Goal: Task Accomplishment & Management: Manage account settings

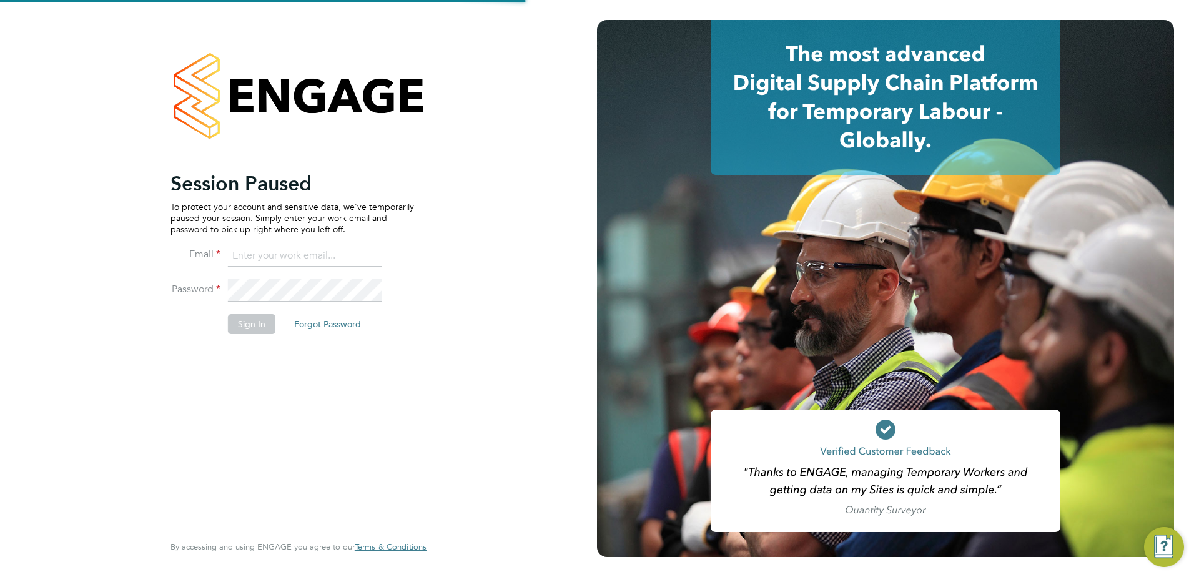
type input "Stewart.Hutson@vistry.co.uk"
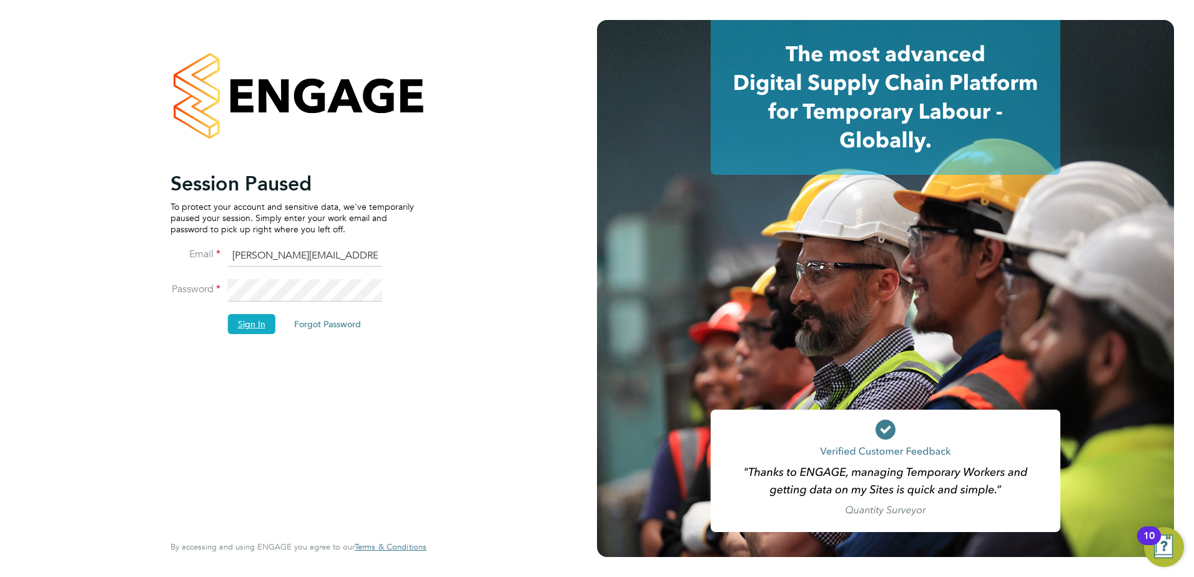
click at [264, 323] on button "Sign In" at bounding box center [251, 324] width 47 height 20
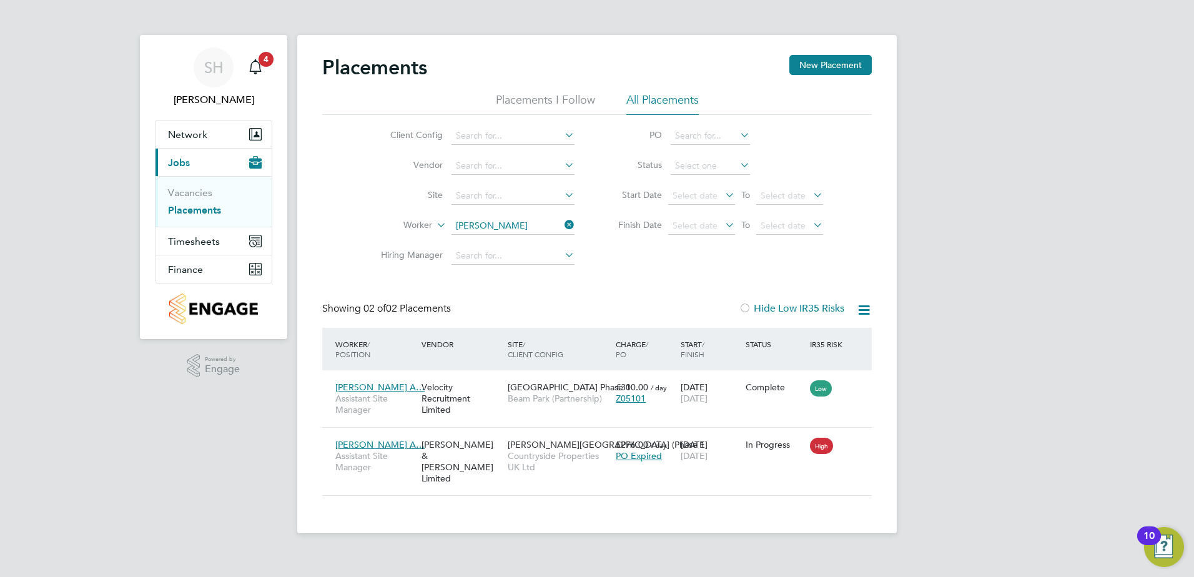
click at [562, 222] on icon at bounding box center [562, 224] width 0 height 17
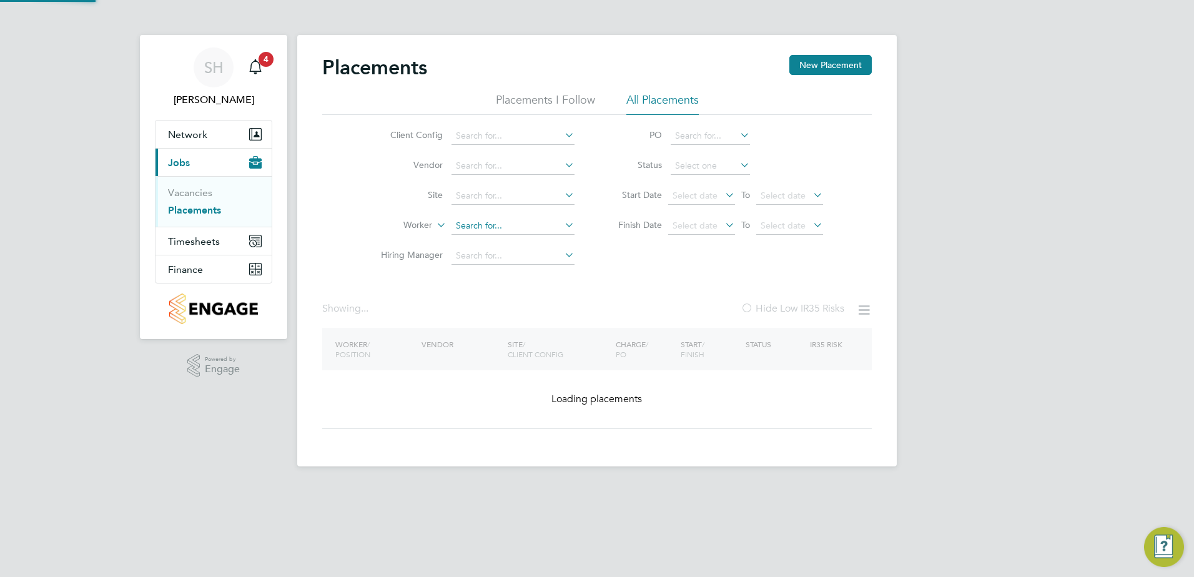
click at [507, 225] on input at bounding box center [513, 225] width 123 height 17
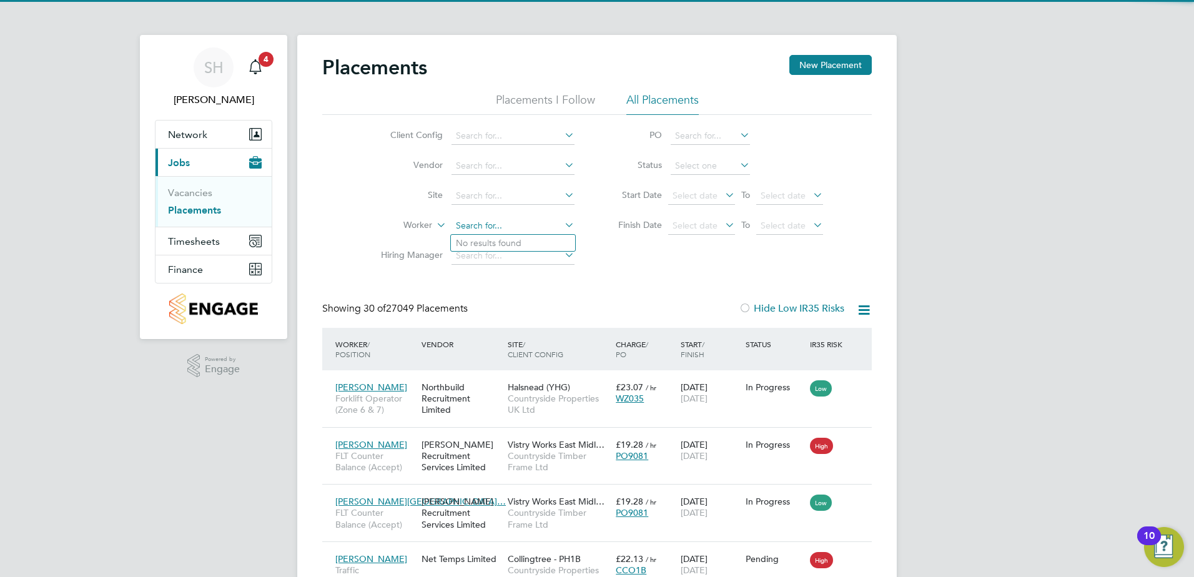
scroll to position [47, 109]
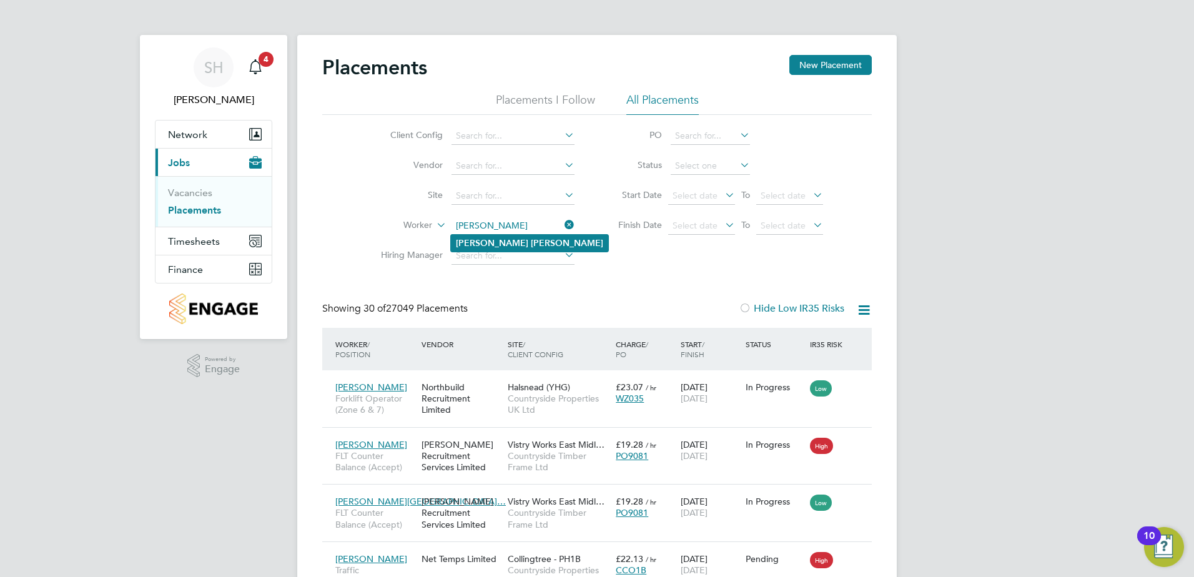
click at [531, 240] on b "Wilson" at bounding box center [567, 243] width 72 height 11
type input "Alex Wilson"
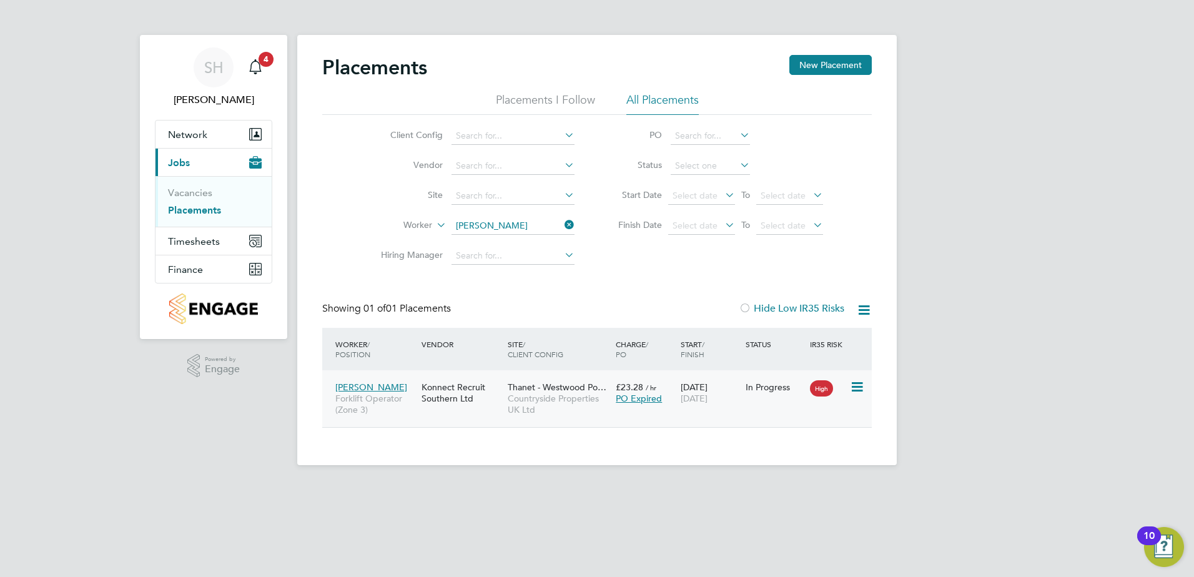
click at [660, 410] on div "£23.28 / hr PO Expired" at bounding box center [645, 392] width 65 height 35
click at [562, 225] on icon at bounding box center [562, 224] width 0 height 17
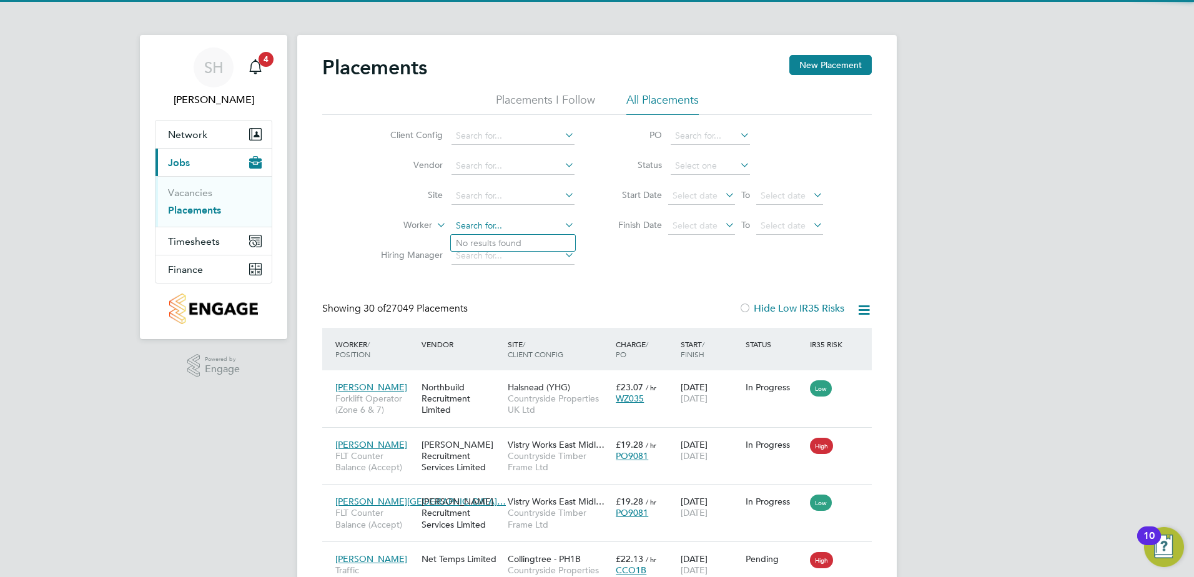
click at [500, 227] on input at bounding box center [513, 225] width 123 height 17
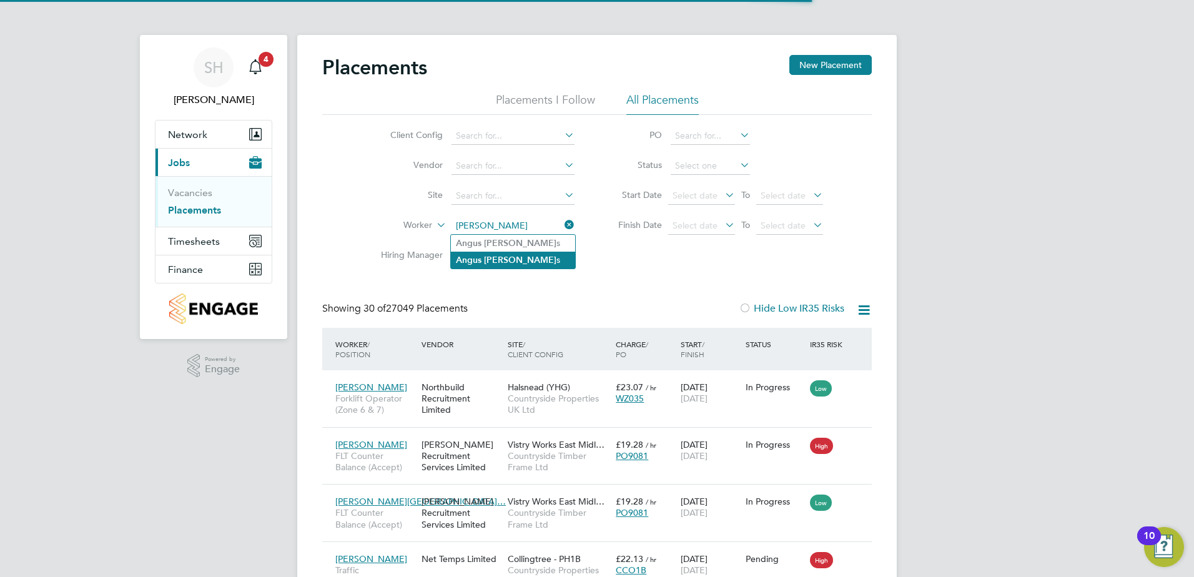
click at [503, 258] on b "Macinne" at bounding box center [520, 260] width 72 height 11
type input "Angus Macinnes"
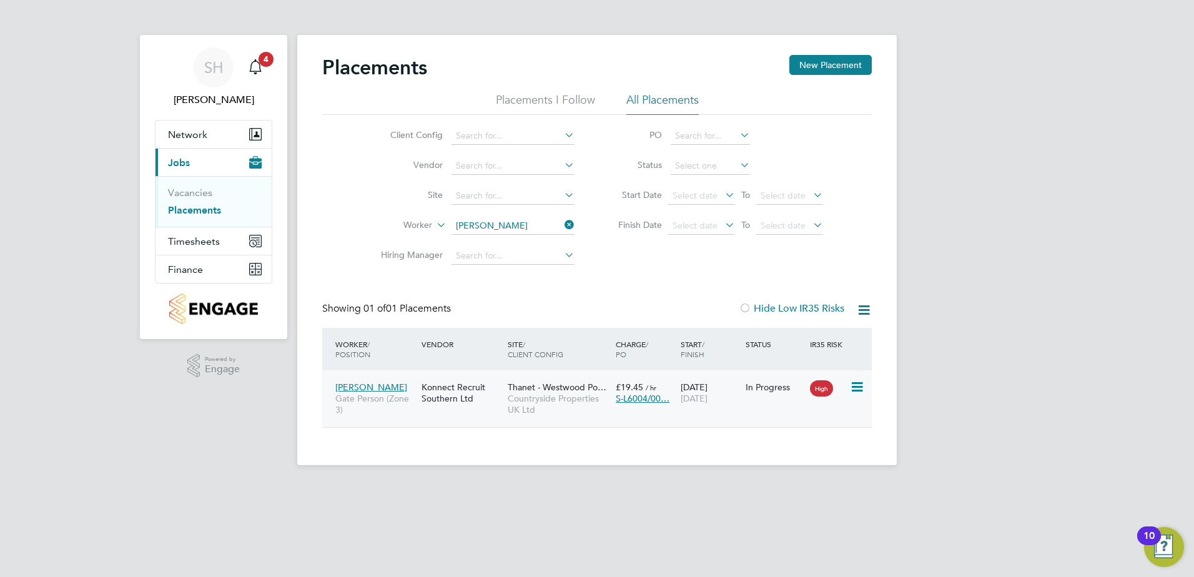
click at [668, 421] on div "Angus Macinnes Gate Person (Zone 3) Konnect Recruit Southern Ltd Thanet - Westw…" at bounding box center [597, 398] width 550 height 57
click at [590, 407] on span "Countryside Properties UK Ltd" at bounding box center [559, 404] width 102 height 22
click at [562, 224] on icon at bounding box center [562, 224] width 0 height 17
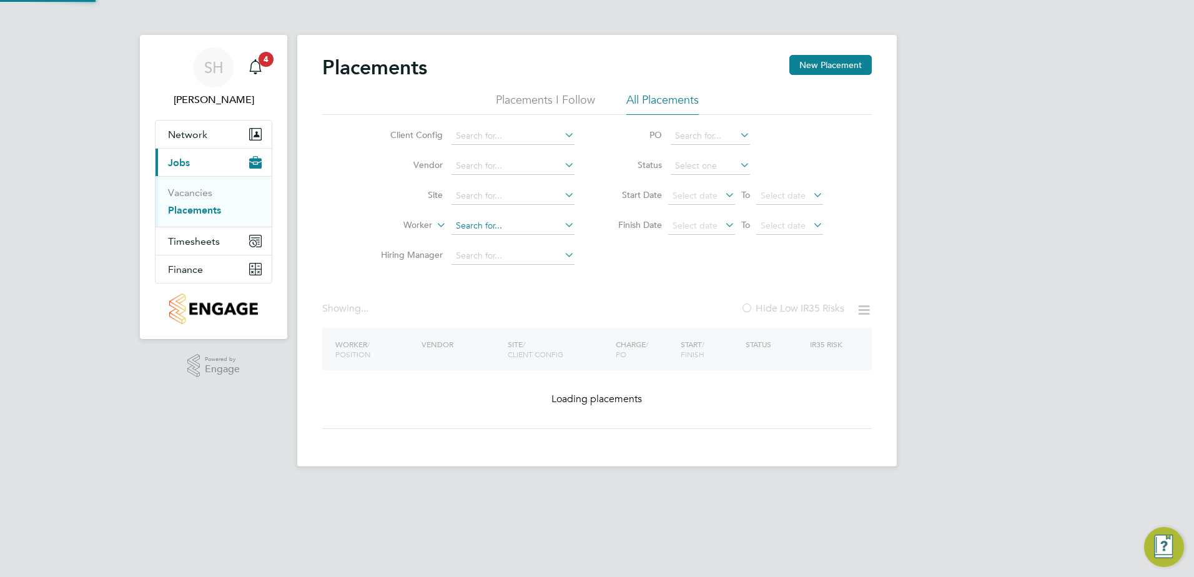
click at [497, 221] on input at bounding box center [513, 225] width 123 height 17
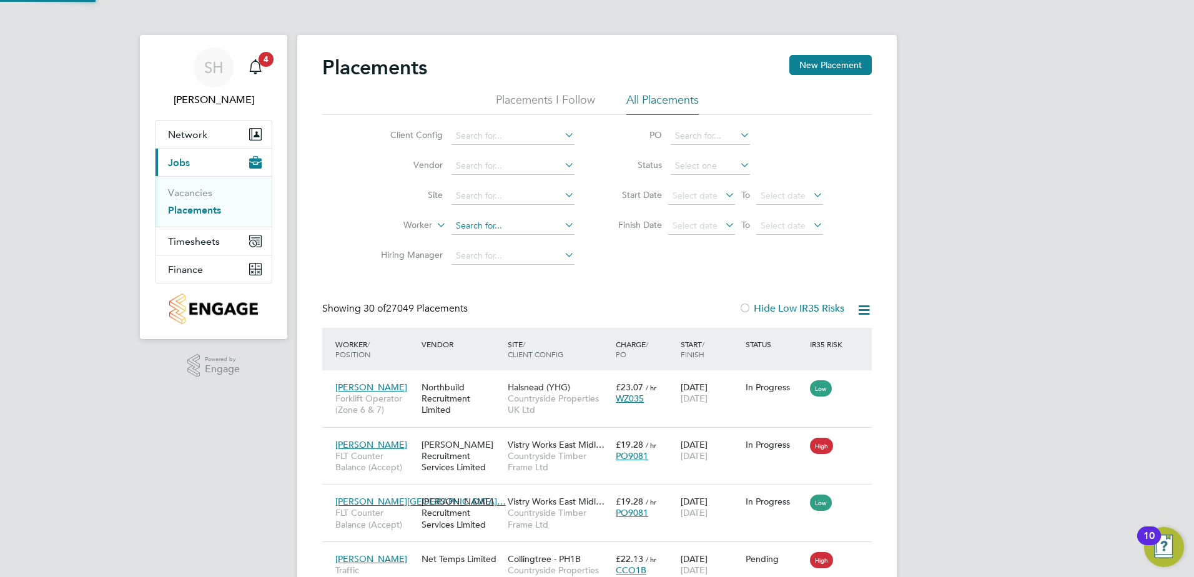
scroll to position [47, 109]
click at [495, 240] on b "Turcin" at bounding box center [502, 243] width 24 height 11
type input "Grigore Turcin"
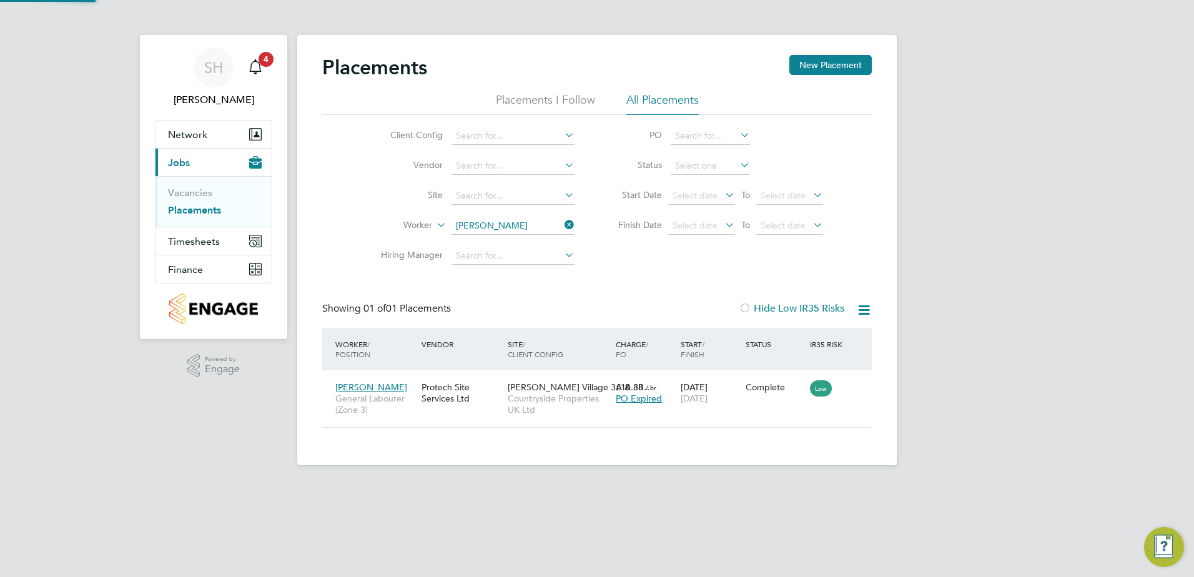
scroll to position [12, 59]
drag, startPoint x: 568, startPoint y: 226, endPoint x: 554, endPoint y: 226, distance: 13.7
click at [562, 225] on icon at bounding box center [562, 224] width 0 height 17
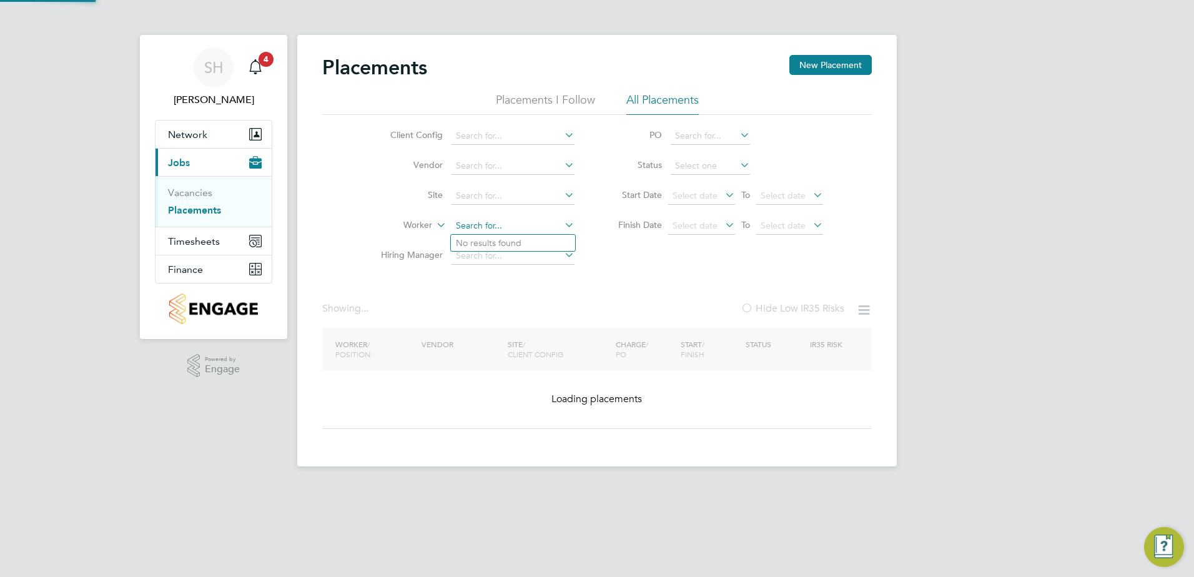
click at [485, 225] on input at bounding box center [513, 225] width 123 height 17
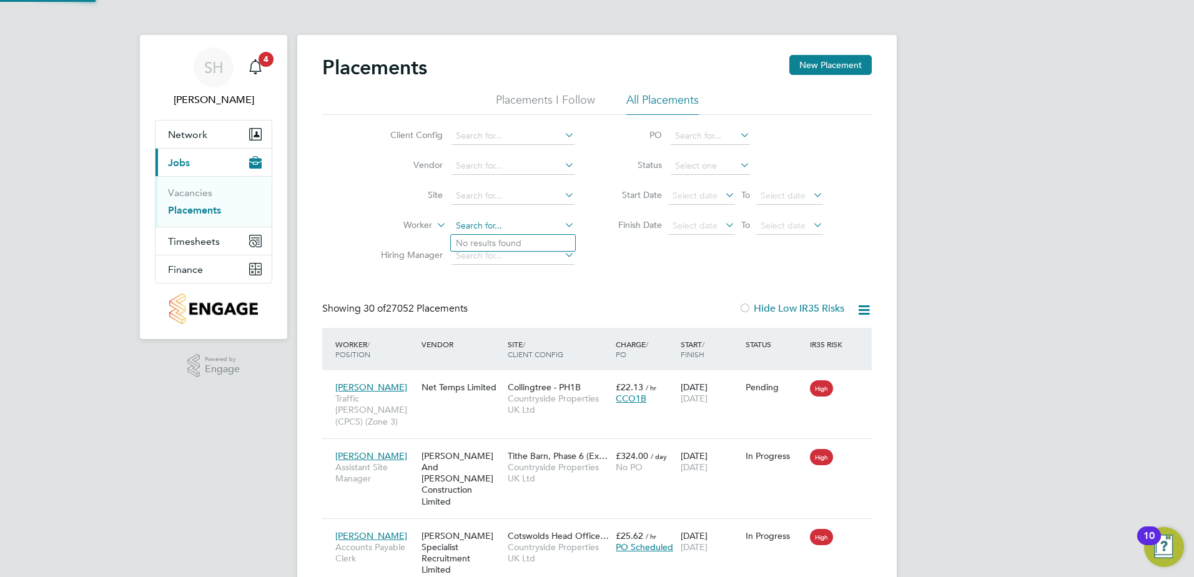
scroll to position [47, 109]
type input "robert dawson"
click at [485, 227] on input at bounding box center [513, 225] width 123 height 17
click at [531, 247] on b "Dawson" at bounding box center [567, 243] width 72 height 11
type input "Robert Dawson"
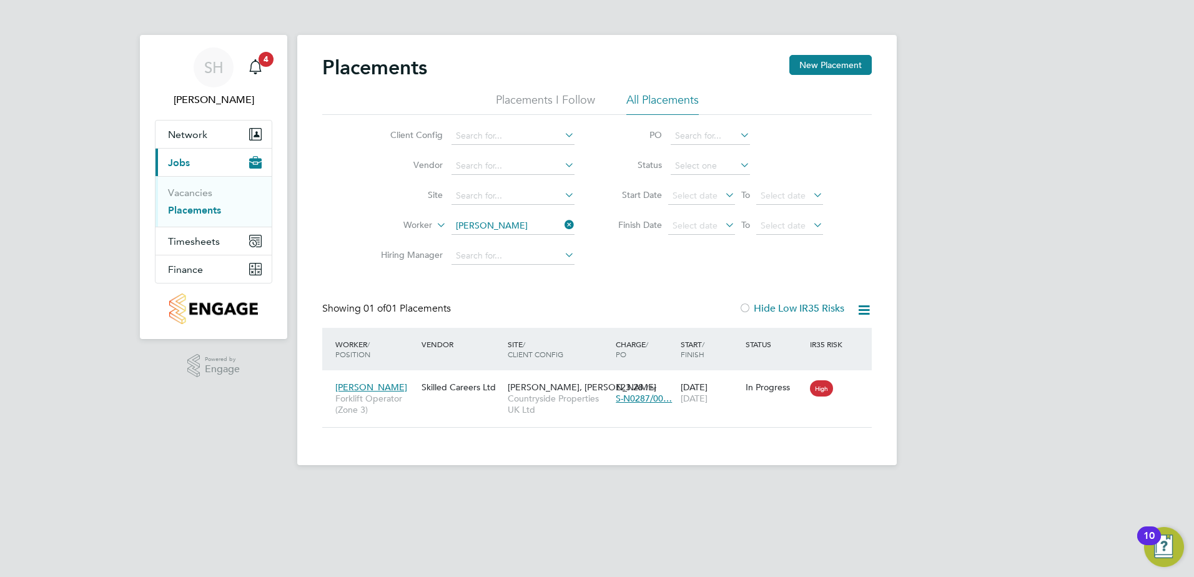
click at [562, 225] on icon at bounding box center [562, 224] width 0 height 17
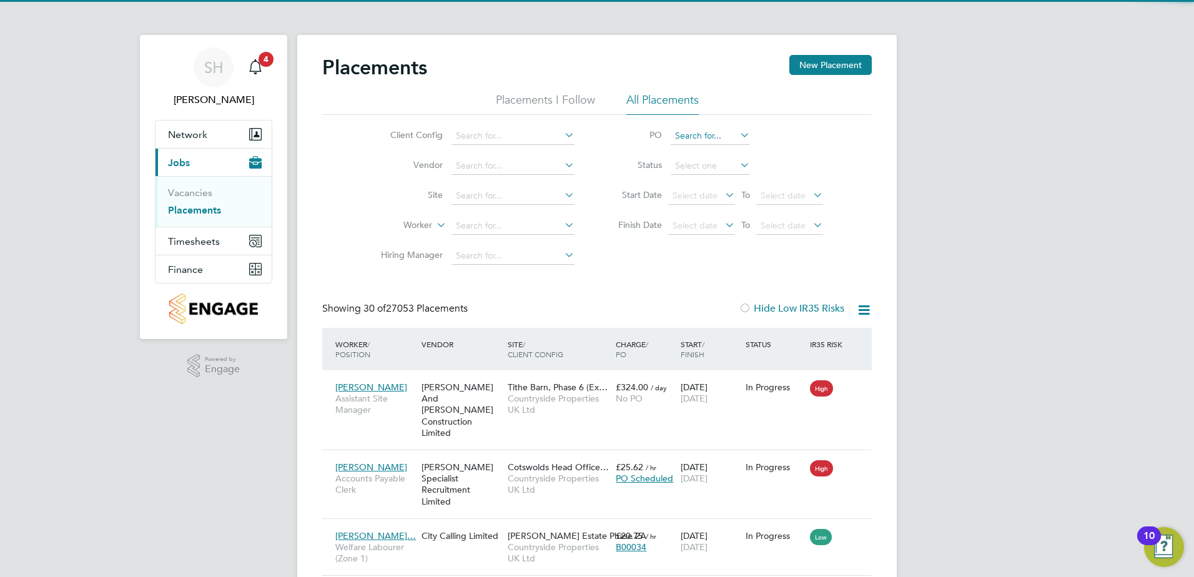
scroll to position [12, 59]
click at [705, 134] on input at bounding box center [710, 135] width 79 height 17
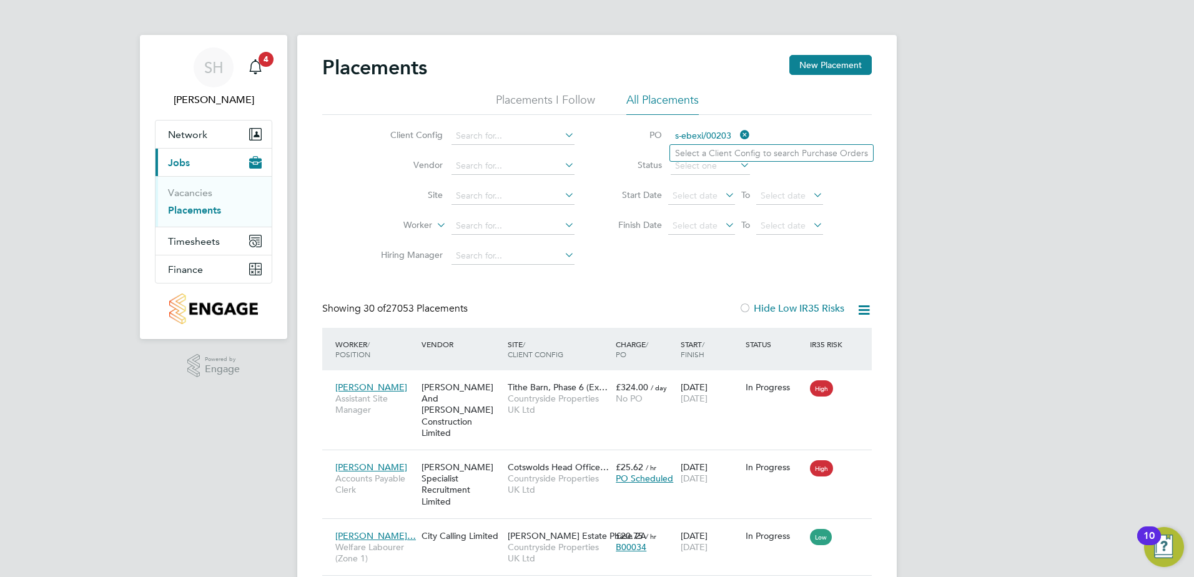
type input "s-ebexi/00203"
click at [717, 137] on input at bounding box center [710, 135] width 79 height 17
click at [738, 135] on icon at bounding box center [738, 134] width 0 height 17
click at [720, 138] on input at bounding box center [710, 135] width 79 height 17
type input "s"
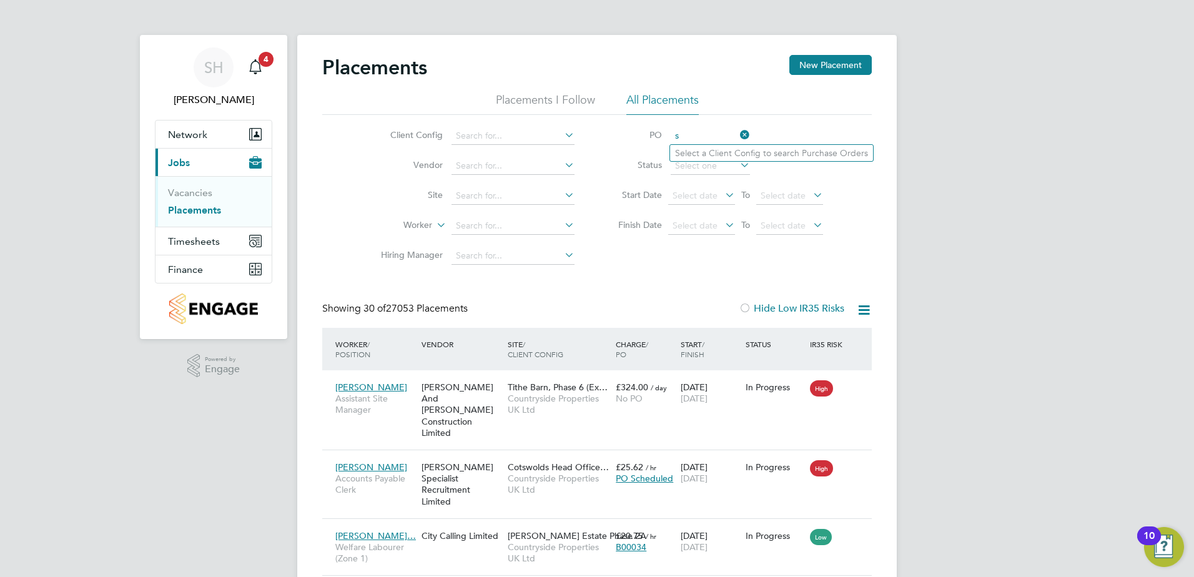
click at [738, 134] on icon at bounding box center [738, 134] width 0 height 17
click at [493, 223] on input at bounding box center [513, 225] width 123 height 17
click at [531, 240] on b "Whyton" at bounding box center [547, 243] width 32 height 11
type input "[PERSON_NAME]"
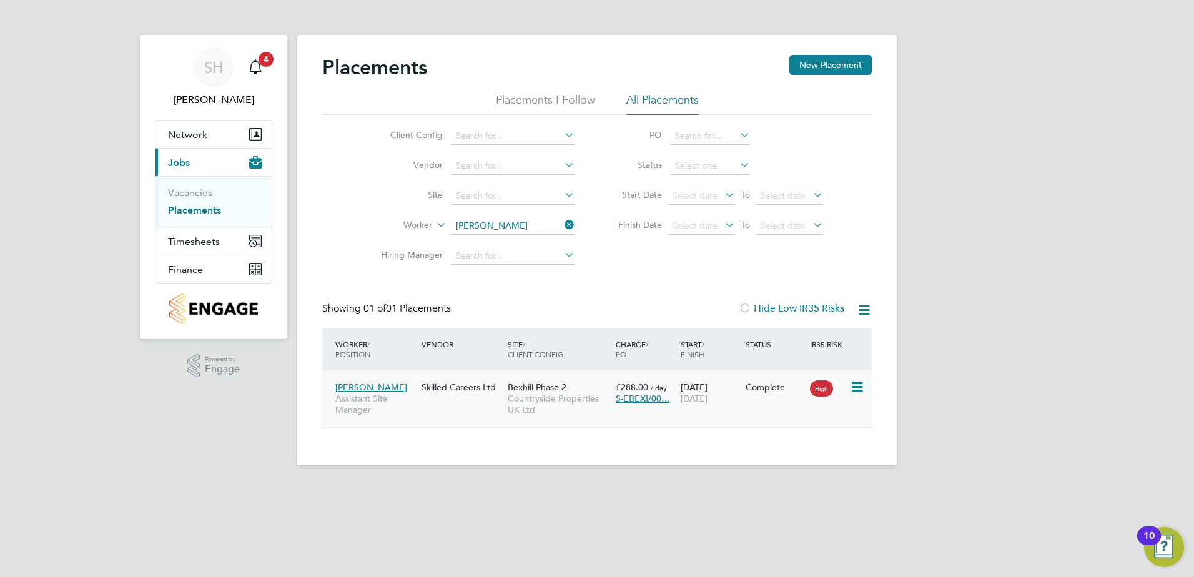
click at [578, 404] on span "Countryside Properties UK Ltd" at bounding box center [559, 404] width 102 height 22
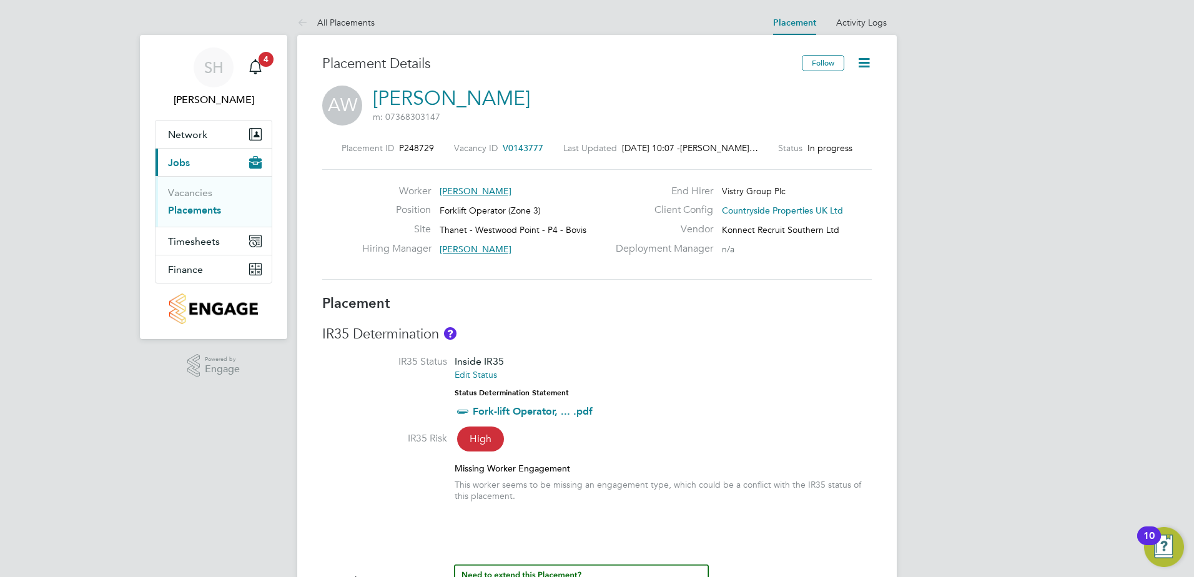
click at [867, 64] on icon at bounding box center [864, 63] width 16 height 16
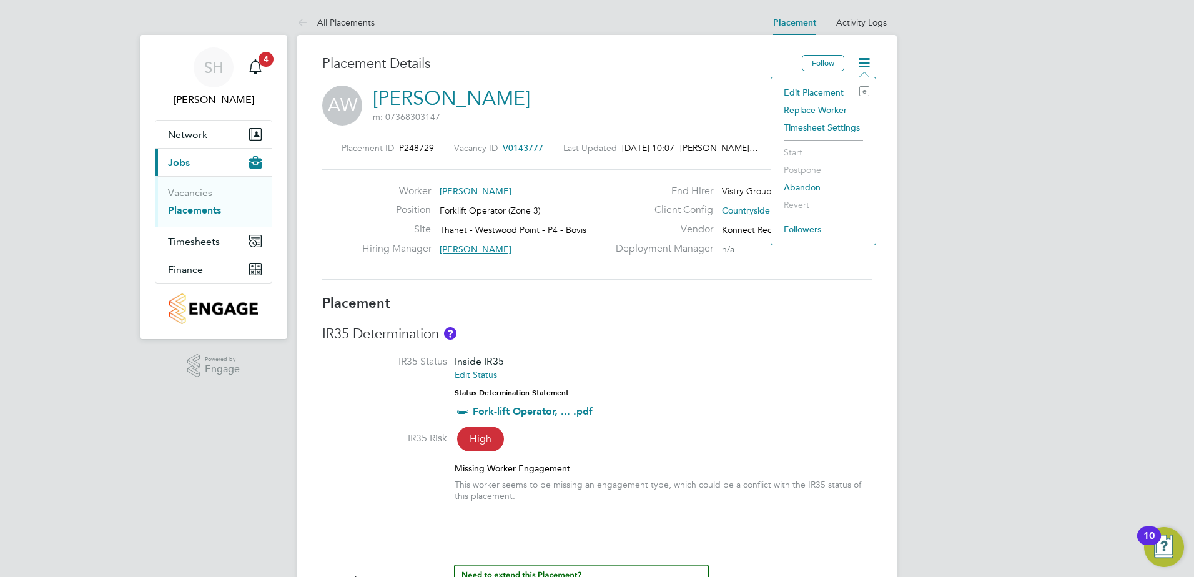
click at [814, 94] on li "Edit Placement e" at bounding box center [824, 92] width 92 height 17
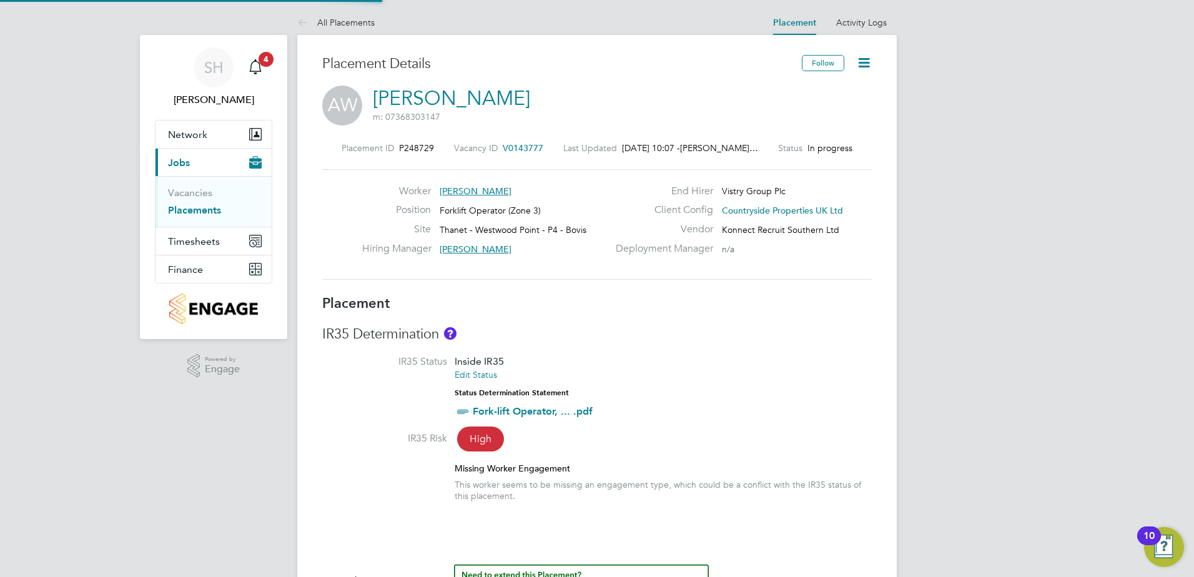
type input "Thomas Swain"
type input "07 Oct 2024"
type input "31 Oct 2025"
type input "07:30"
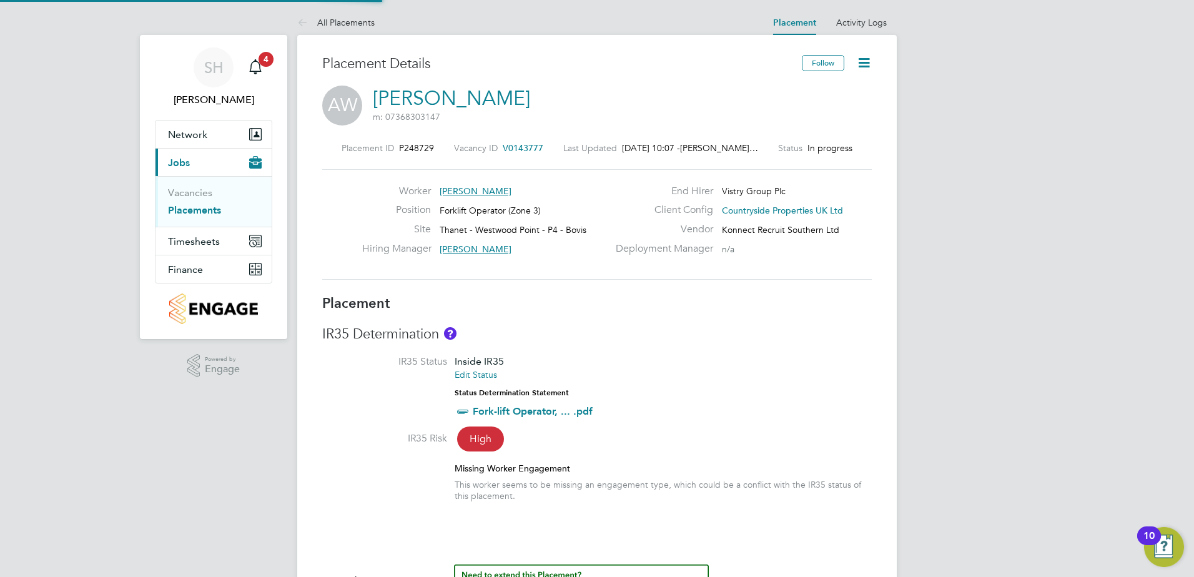
type input "16:30"
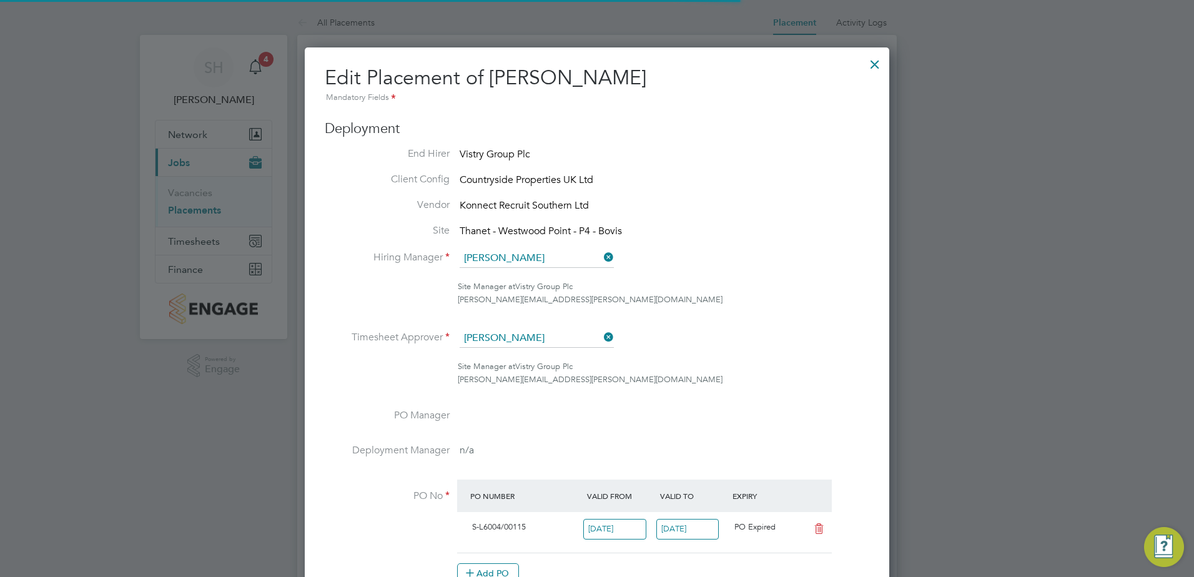
scroll to position [6, 6]
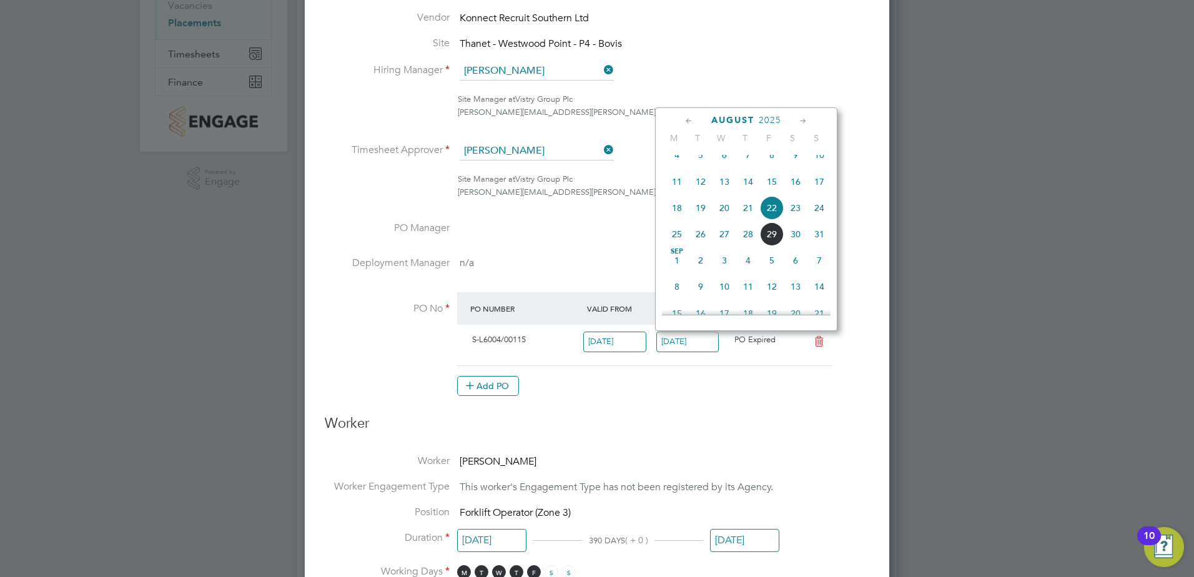
click at [685, 344] on input "22 Aug 2025" at bounding box center [687, 342] width 63 height 21
click at [804, 120] on icon at bounding box center [804, 121] width 12 height 14
click at [769, 268] on span "31" at bounding box center [772, 256] width 24 height 24
type input "31 Oct 2025"
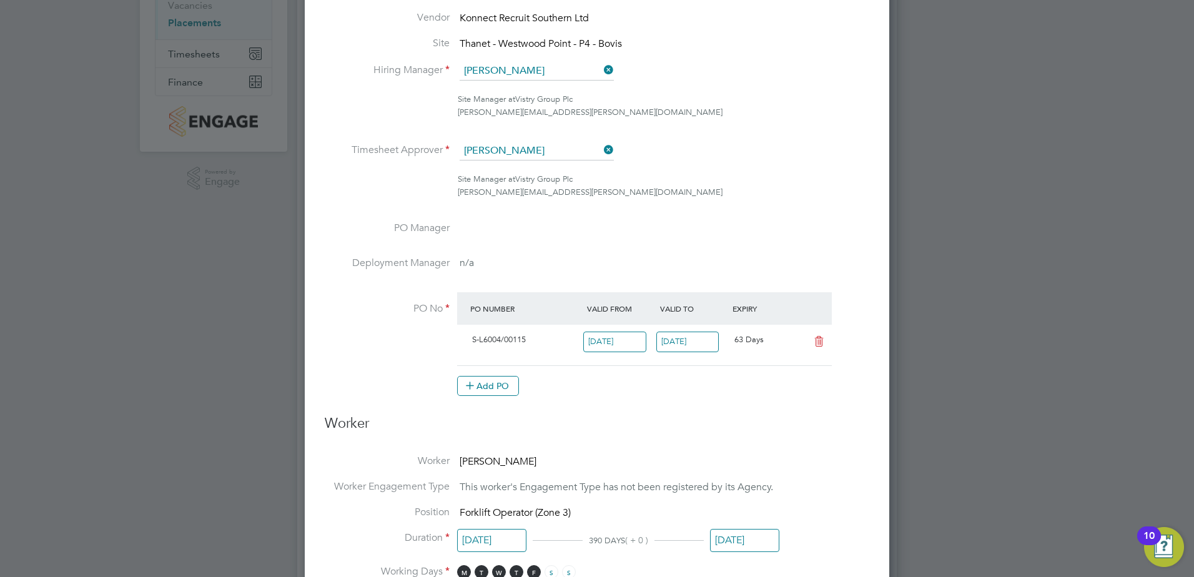
click at [771, 412] on ng-form "Deployment End Hirer Vistry Group Plc Client Config Countryside Properties UK L…" at bounding box center [597, 569] width 545 height 1272
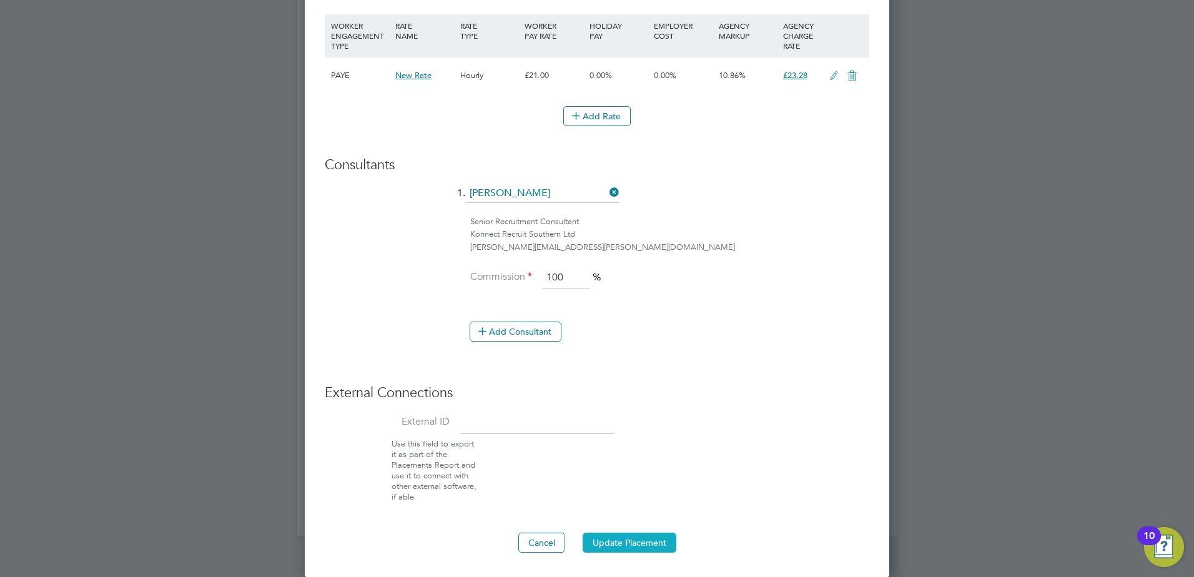
click at [622, 543] on button "Update Placement" at bounding box center [630, 543] width 94 height 20
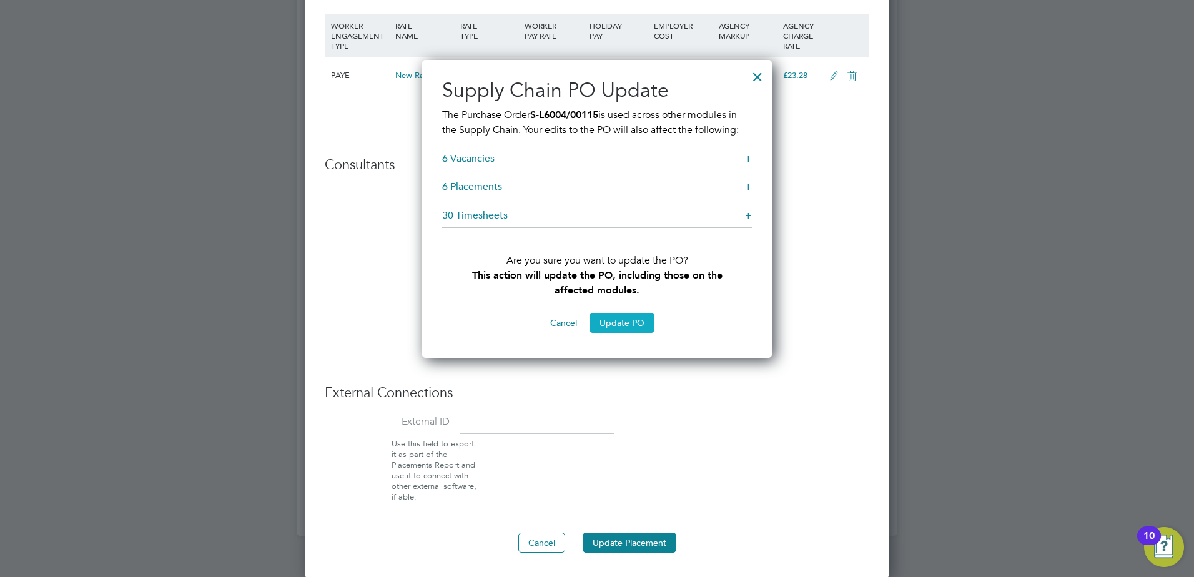
click at [623, 320] on button "Update PO" at bounding box center [622, 323] width 65 height 20
